Goal: Transaction & Acquisition: Purchase product/service

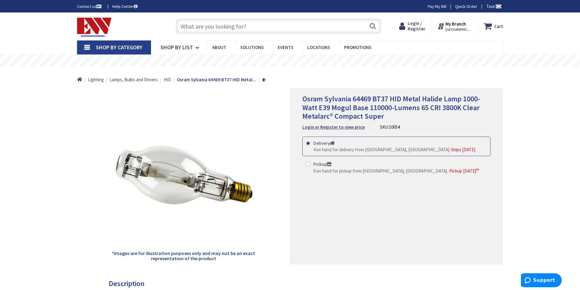
paste input "110 punch down blades"
type input "110 punch down blades"
click at [374, 28] on button "Search" at bounding box center [373, 26] width 8 height 14
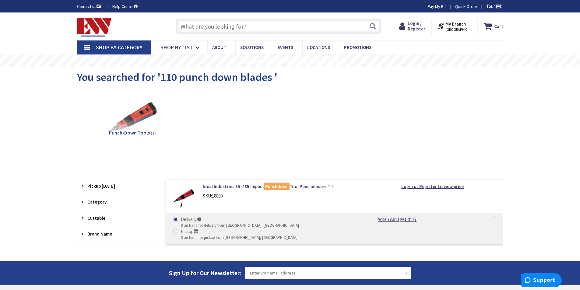
paste input "VDV427-015-SEN"
type input "VDV427-015-SEN"
click at [371, 26] on button "Search" at bounding box center [373, 26] width 8 height 14
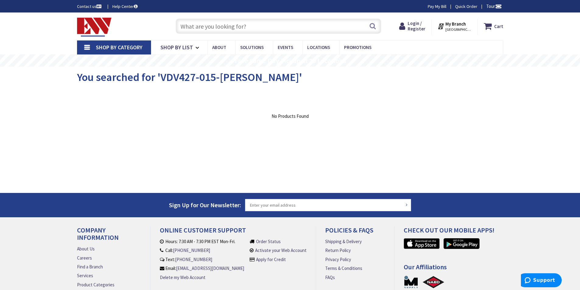
click at [199, 25] on input "text" at bounding box center [279, 26] width 206 height 15
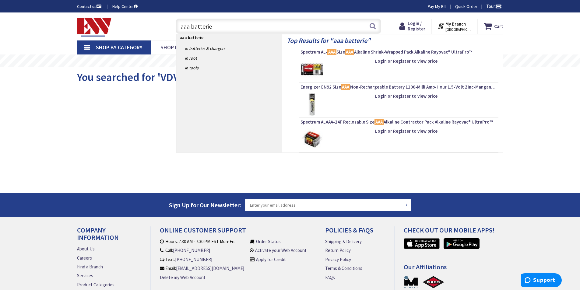
type input "aaa batteries"
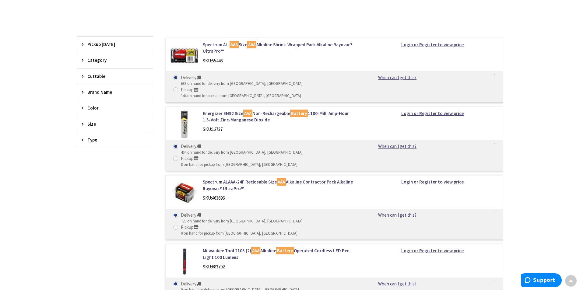
scroll to position [101, 0]
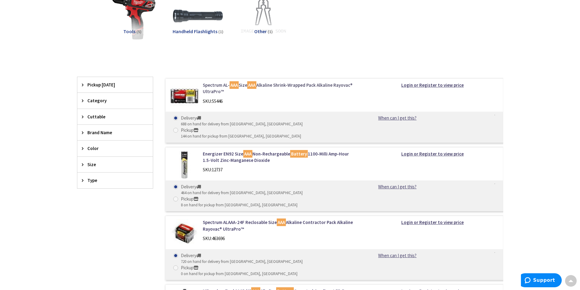
click at [267, 85] on link "Spectrum AL- AAA Size AAA Alkaline Shrink-Wrapped Pack Alkaline Rayovac® UltraP…" at bounding box center [280, 88] width 155 height 13
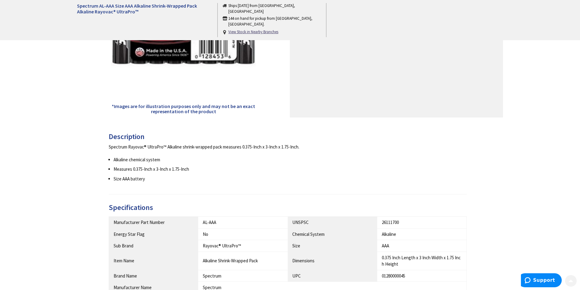
scroll to position [203, 0]
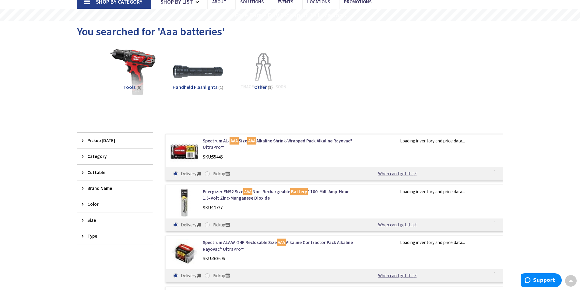
scroll to position [147, 0]
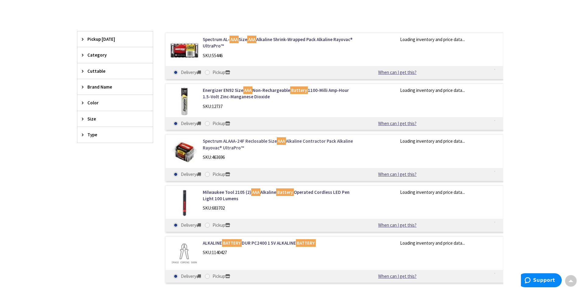
click at [253, 140] on link "Spectrum ALAAA-24F Reclosable Size AAA Alkaline Contractor Pack Alkaline Rayova…" at bounding box center [280, 144] width 155 height 13
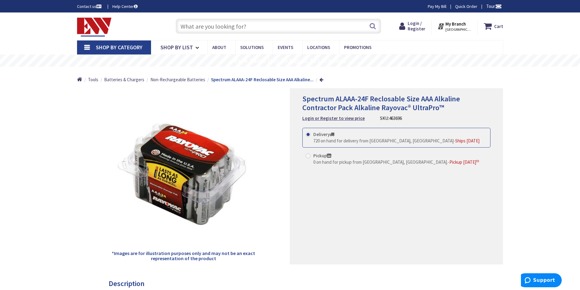
drag, startPoint x: 403, startPoint y: 119, endPoint x: 377, endPoint y: 120, distance: 26.5
click at [377, 120] on div "Spectrum ALAAA-24F Reclosable Size AAA Alkaline Contractor Pack Alkaline Rayova…" at bounding box center [396, 108] width 188 height 27
copy div "SKU: 463696"
